Goal: Information Seeking & Learning: Learn about a topic

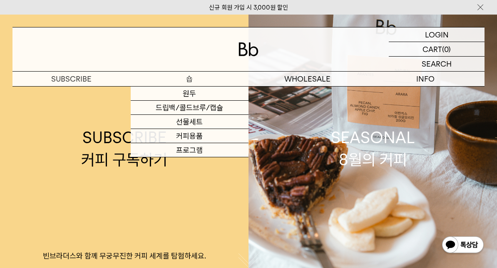
click at [222, 89] on link "원두" at bounding box center [190, 94] width 118 height 14
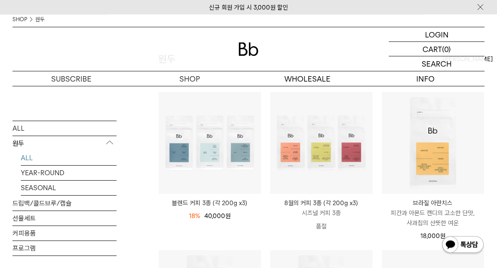
scroll to position [112, 0]
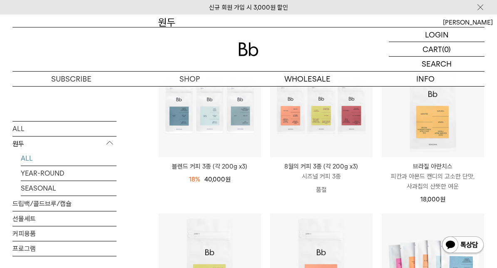
click at [37, 253] on link "프로그램" at bounding box center [64, 248] width 104 height 15
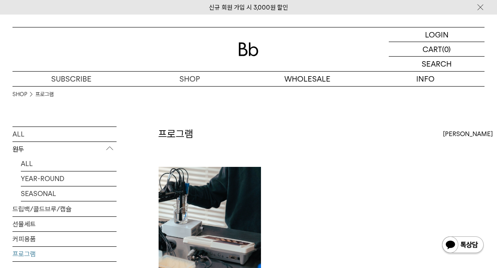
click at [27, 159] on link "ALL" at bounding box center [69, 164] width 96 height 15
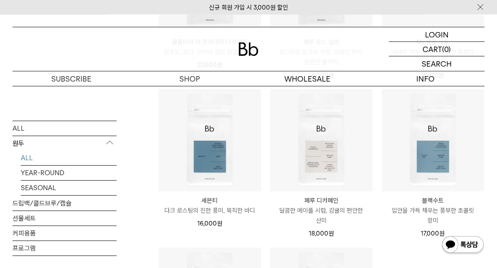
scroll to position [395, 0]
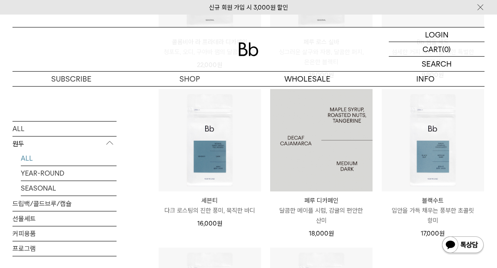
click at [316, 198] on p "페루 디카페인" at bounding box center [321, 201] width 102 height 10
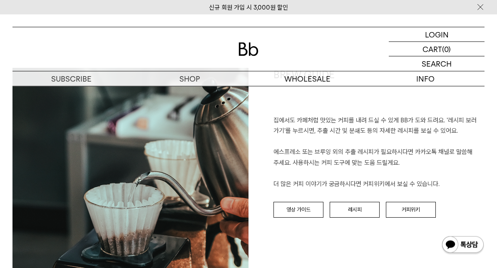
scroll to position [902, 0]
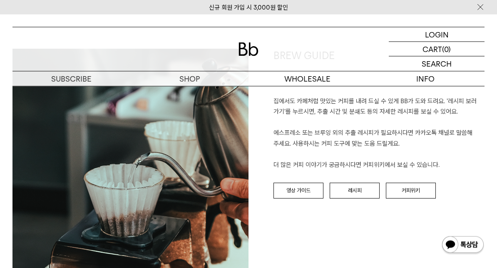
click at [304, 189] on link "영상 가이드" at bounding box center [299, 191] width 50 height 16
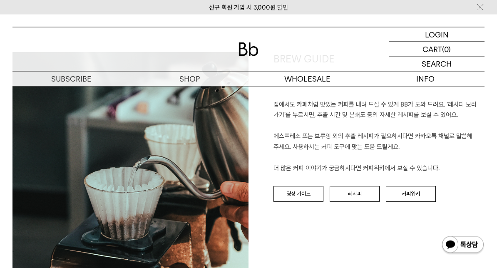
scroll to position [899, 0]
click at [363, 189] on link "레시피" at bounding box center [355, 194] width 50 height 16
